Goal: Transaction & Acquisition: Purchase product/service

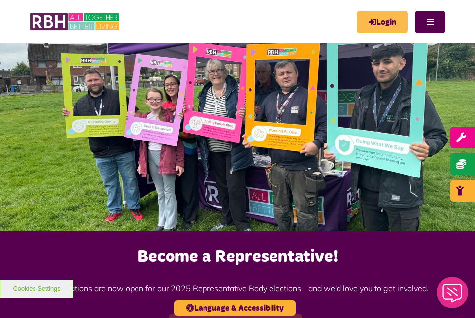
click at [392, 22] on link "Login" at bounding box center [382, 22] width 51 height 22
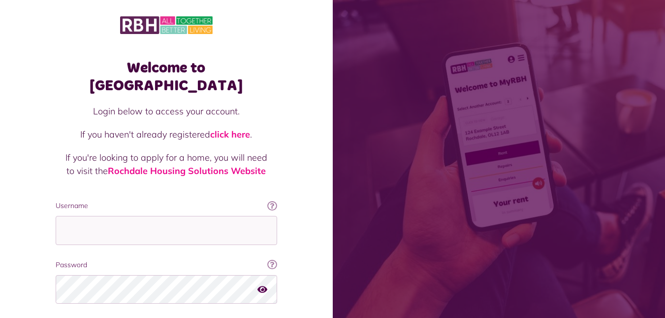
scroll to position [61, 0]
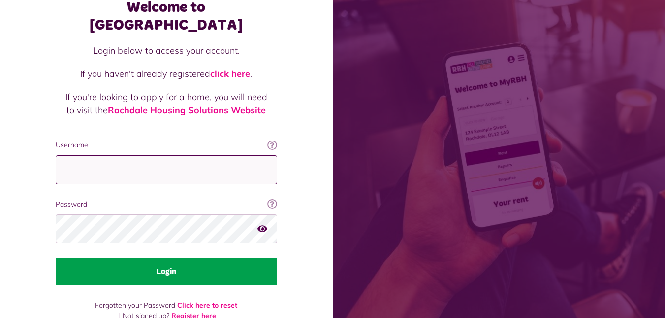
type input "**********"
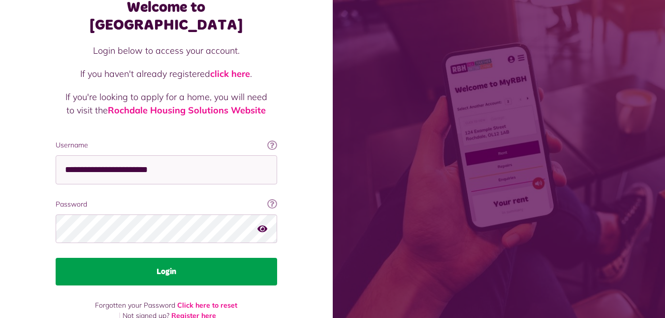
click at [169, 258] on button "Login" at bounding box center [167, 272] width 222 height 28
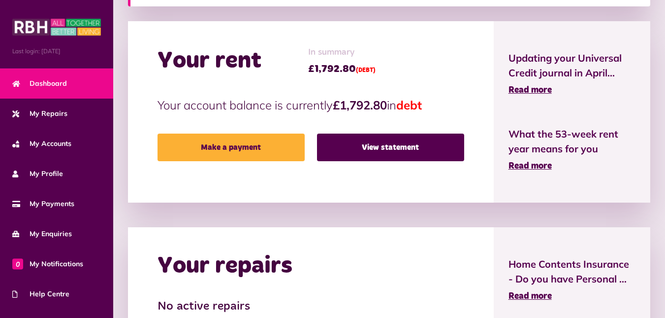
scroll to position [293, 0]
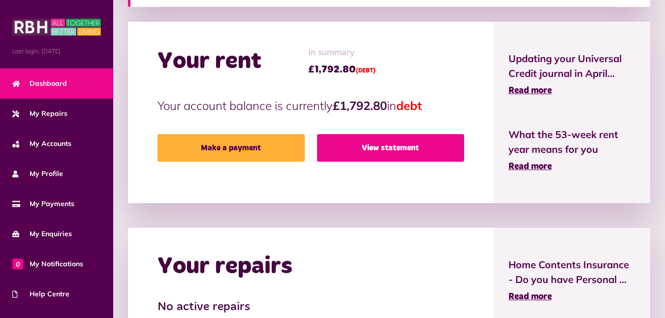
click at [372, 145] on link "View statement" at bounding box center [390, 148] width 147 height 28
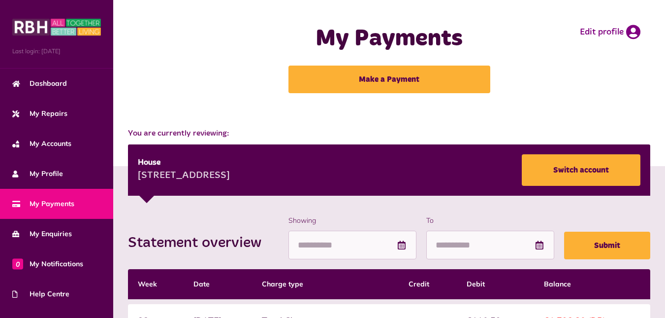
click at [59, 205] on span "My Payments" at bounding box center [43, 203] width 62 height 10
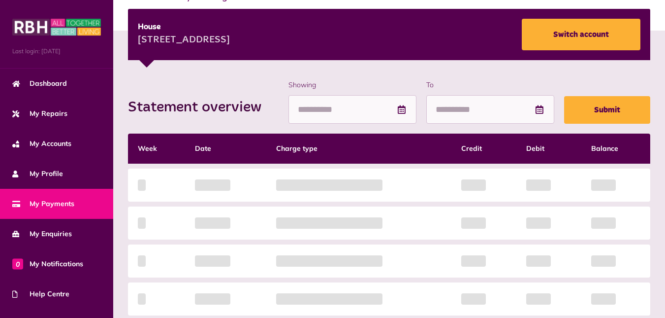
scroll to position [14, 0]
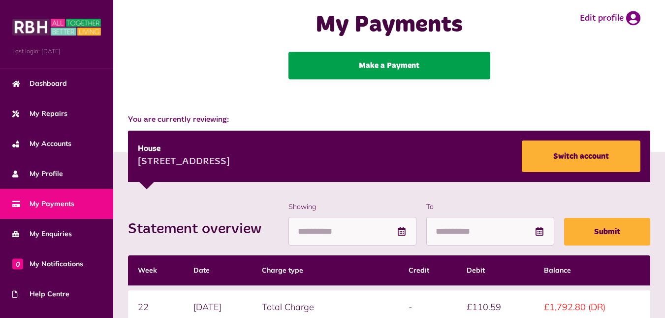
click at [359, 62] on link "Make a Payment" at bounding box center [390, 66] width 202 height 28
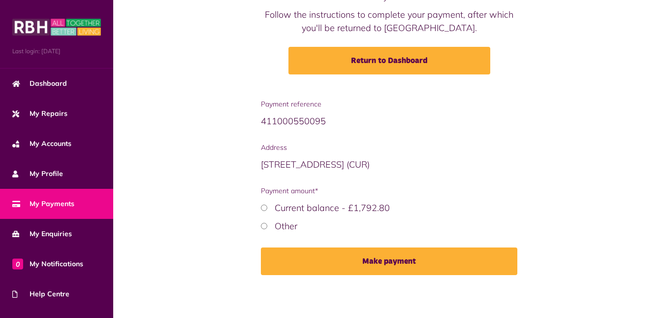
scroll to position [117, 0]
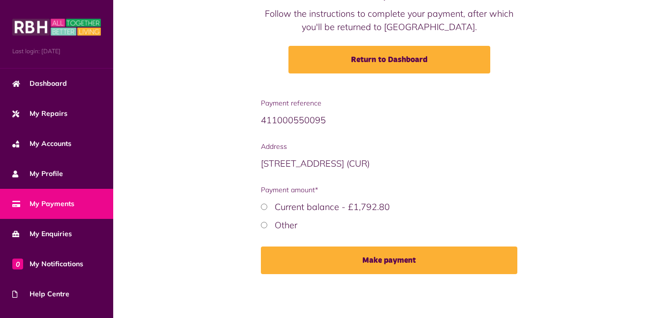
click at [259, 233] on div "Payment reference 411000550095 Address [STREET_ADDRESS] (CUR) Payment amount* O…" at bounding box center [389, 193] width 266 height 191
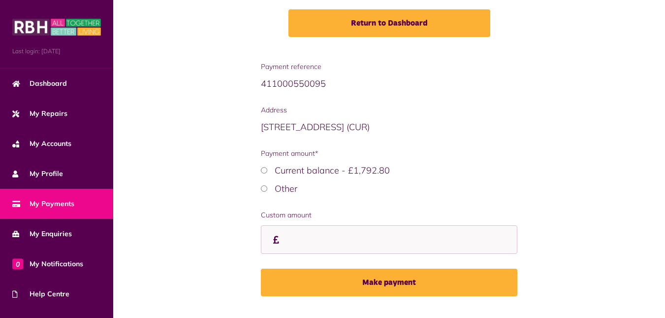
scroll to position [154, 0]
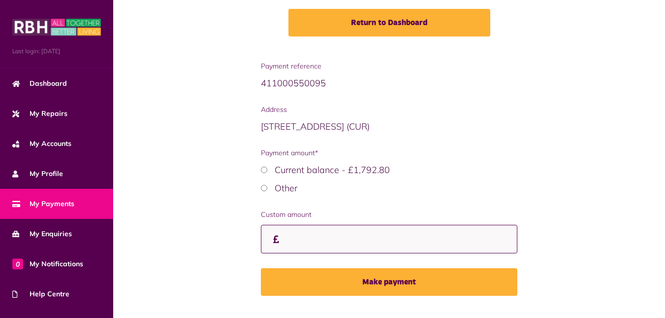
click at [299, 237] on input "Custom amount" at bounding box center [389, 239] width 257 height 29
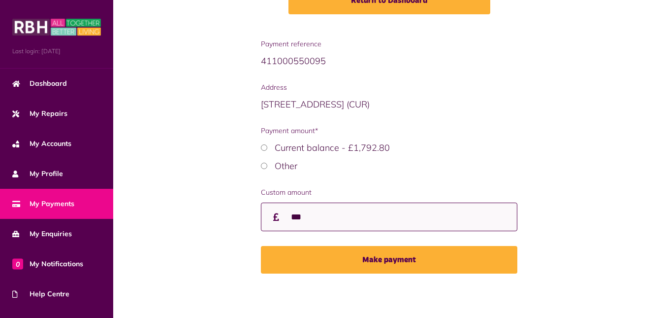
click at [328, 227] on input "***" at bounding box center [389, 216] width 257 height 29
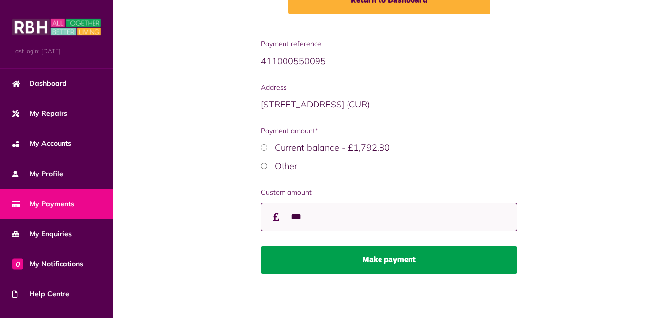
type input "***"
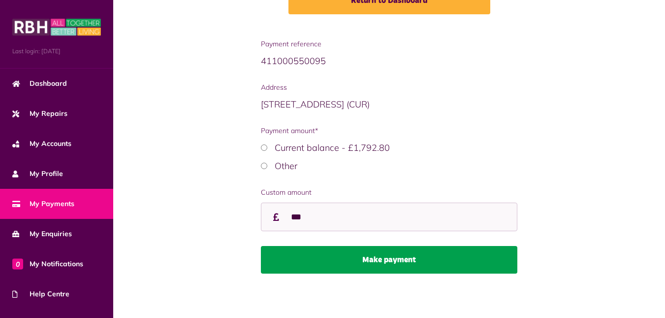
click at [346, 264] on button "Make payment" at bounding box center [389, 260] width 257 height 28
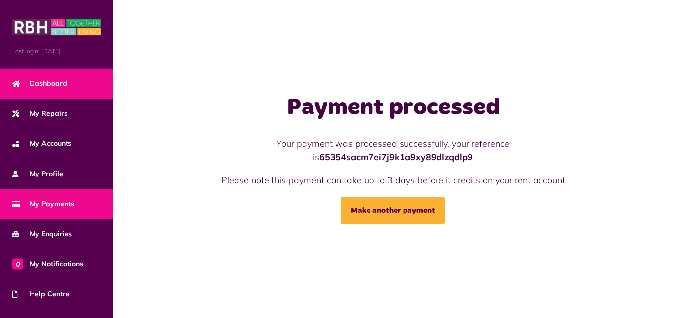
click at [75, 89] on link "Dashboard" at bounding box center [56, 83] width 113 height 30
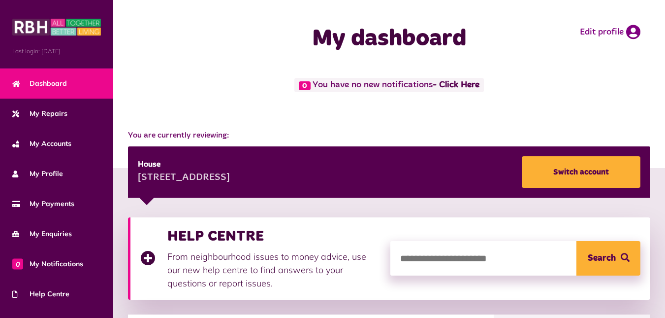
click at [75, 89] on link "Dashboard" at bounding box center [56, 83] width 113 height 30
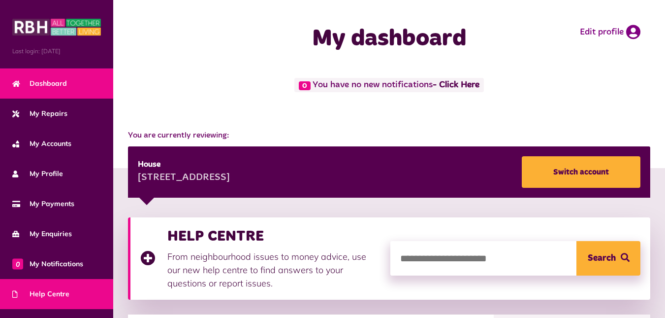
scroll to position [81, 0]
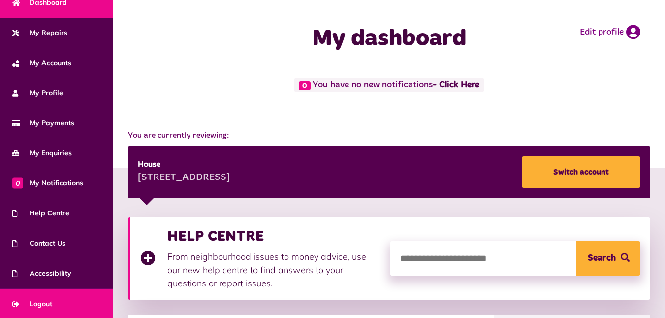
click at [50, 296] on link "Logout" at bounding box center [56, 304] width 113 height 30
